Goal: Check status: Check status

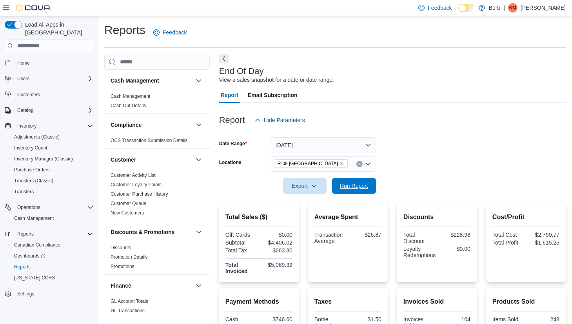
click at [349, 188] on span "Run Report" at bounding box center [354, 186] width 28 height 8
click at [47, 216] on span "Cash Management" at bounding box center [34, 219] width 40 height 6
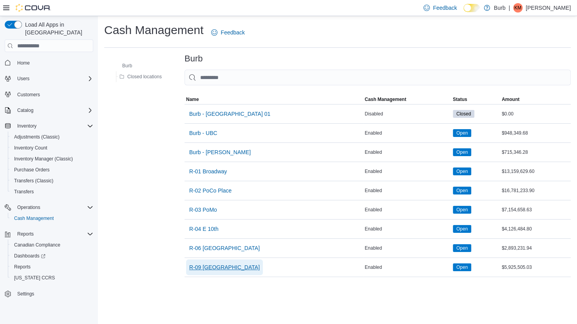
click at [216, 269] on span "R-09 [GEOGRAPHIC_DATA]" at bounding box center [224, 268] width 71 height 8
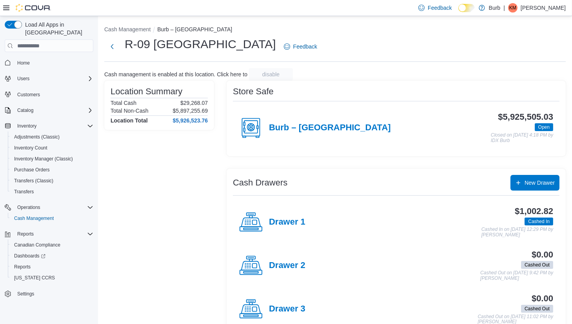
click at [335, 124] on h4 "Burb – [GEOGRAPHIC_DATA]" at bounding box center [330, 128] width 122 height 10
